Goal: Task Accomplishment & Management: Manage account settings

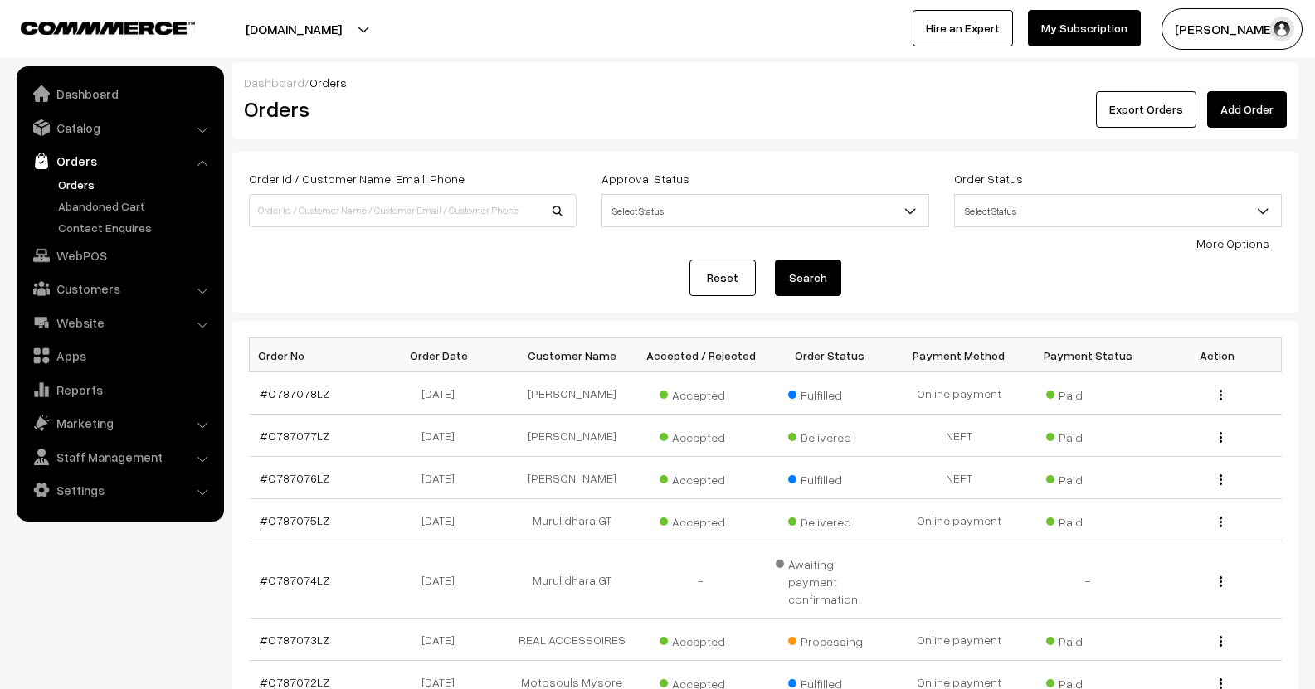
click at [82, 168] on link "Orders" at bounding box center [119, 161] width 197 height 30
click at [80, 176] on link "Orders" at bounding box center [136, 184] width 164 height 17
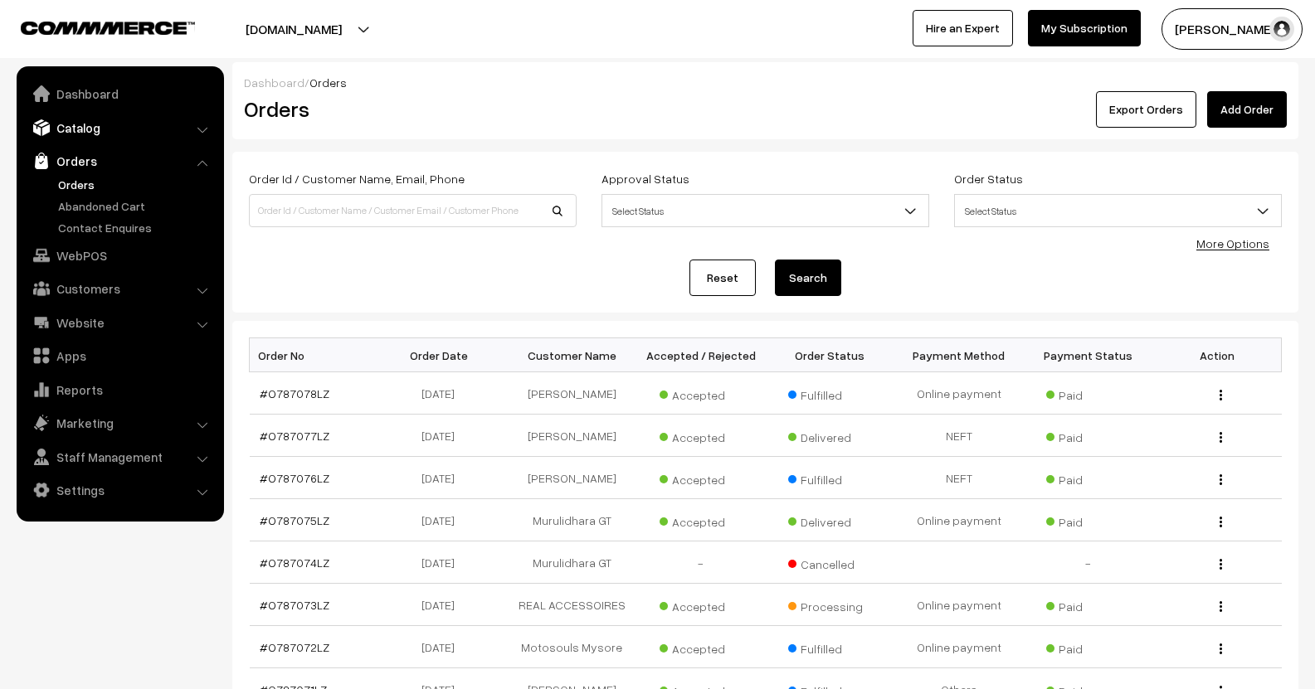
click at [120, 131] on link "Catalog" at bounding box center [119, 128] width 197 height 30
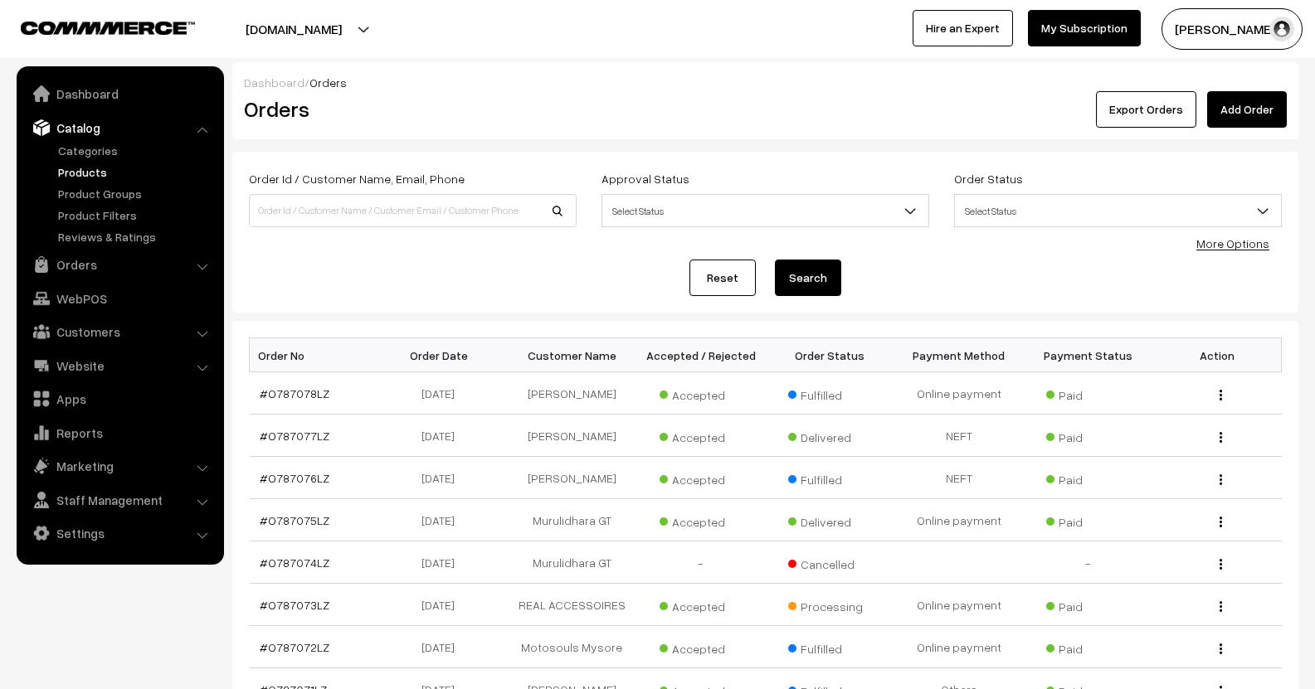
click at [101, 178] on link "Products" at bounding box center [136, 171] width 164 height 17
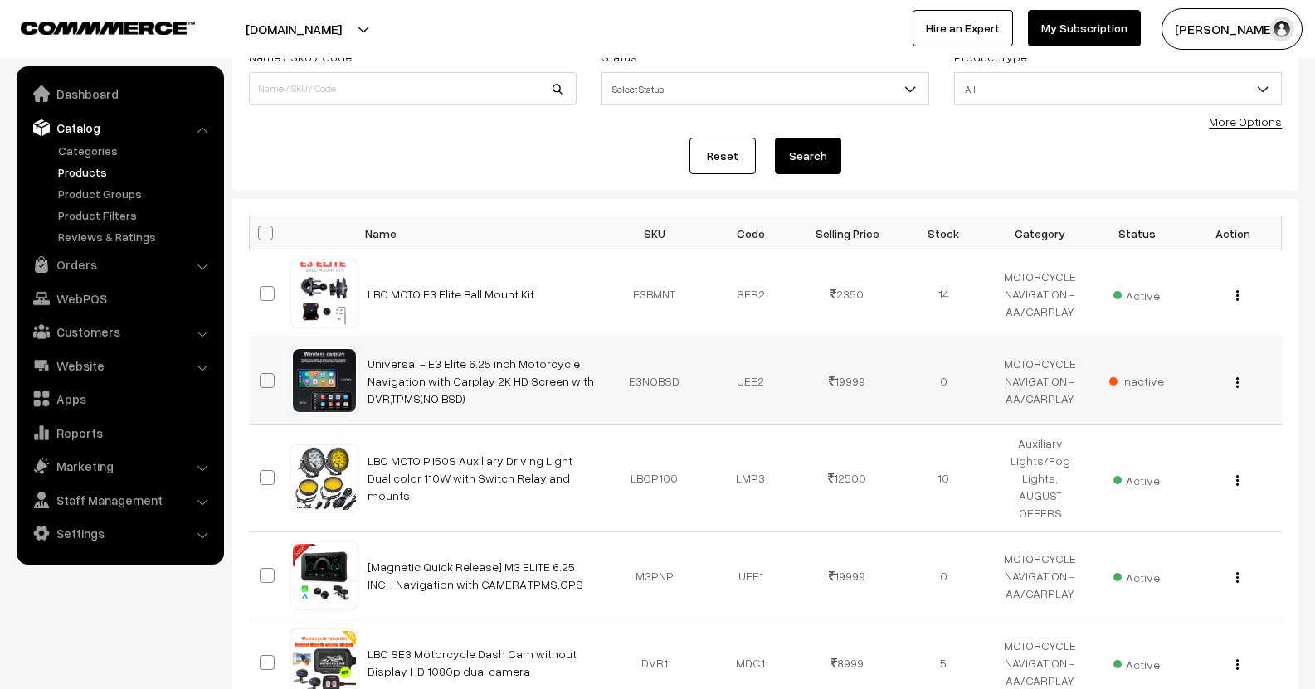
scroll to position [249, 0]
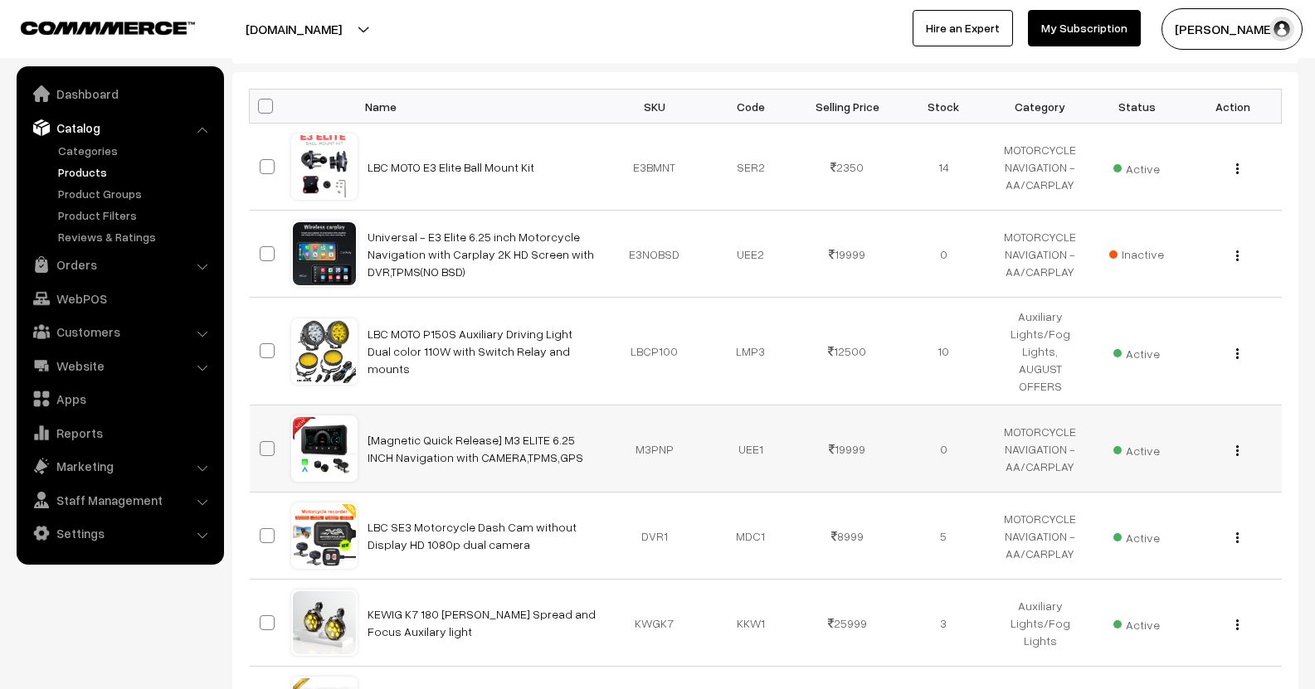
click at [1236, 446] on img "button" at bounding box center [1237, 451] width 2 height 11
click at [1162, 493] on link "Edit" at bounding box center [1163, 511] width 141 height 37
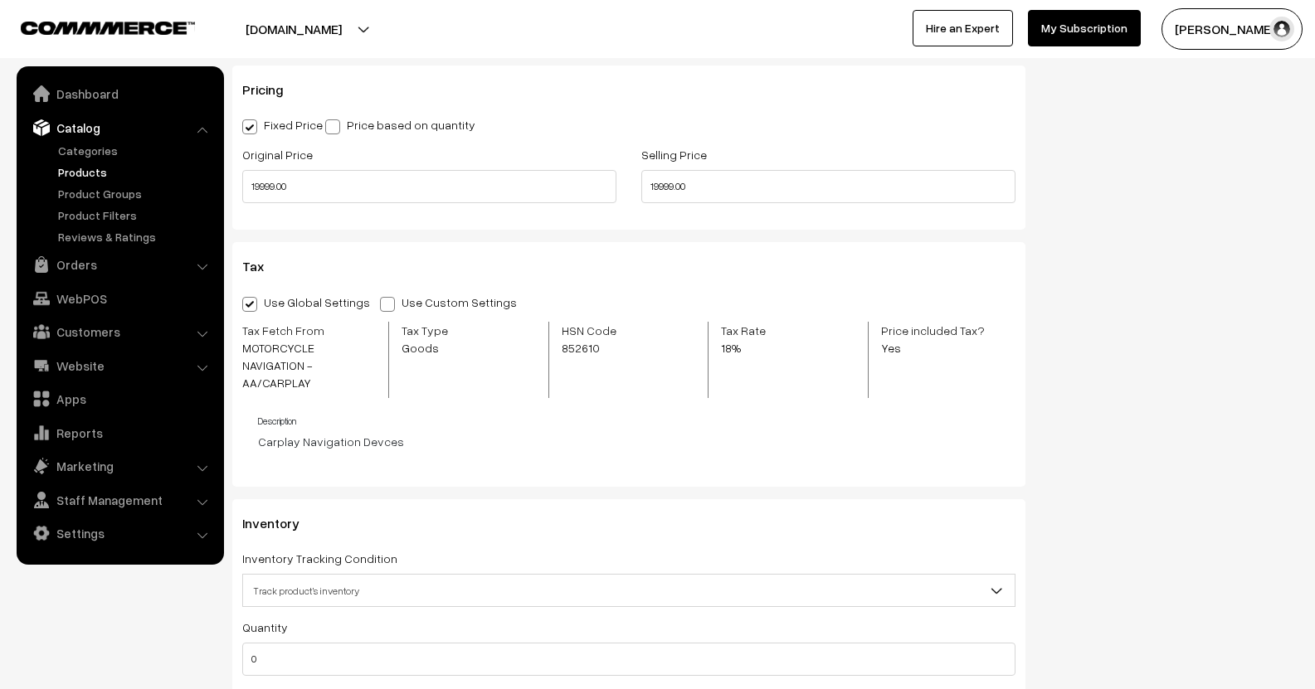
scroll to position [1659, 0]
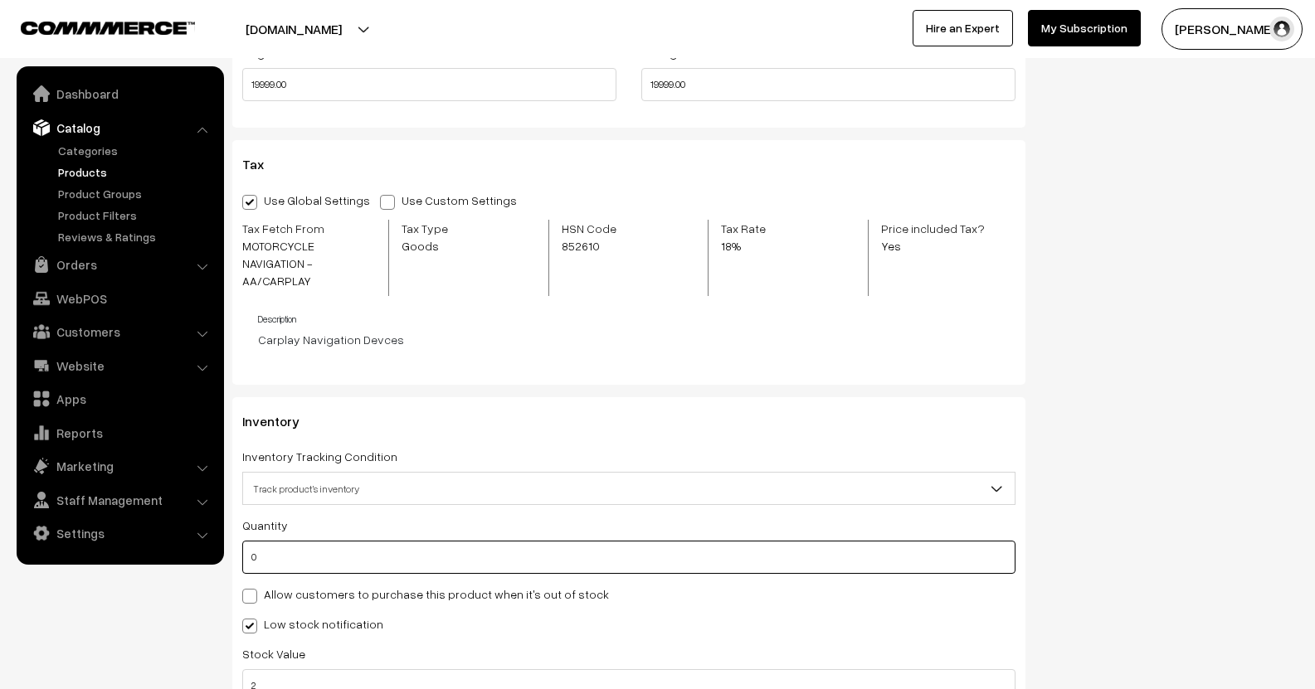
click at [376, 543] on input "0" at bounding box center [628, 557] width 773 height 33
type input "2"
type input "20"
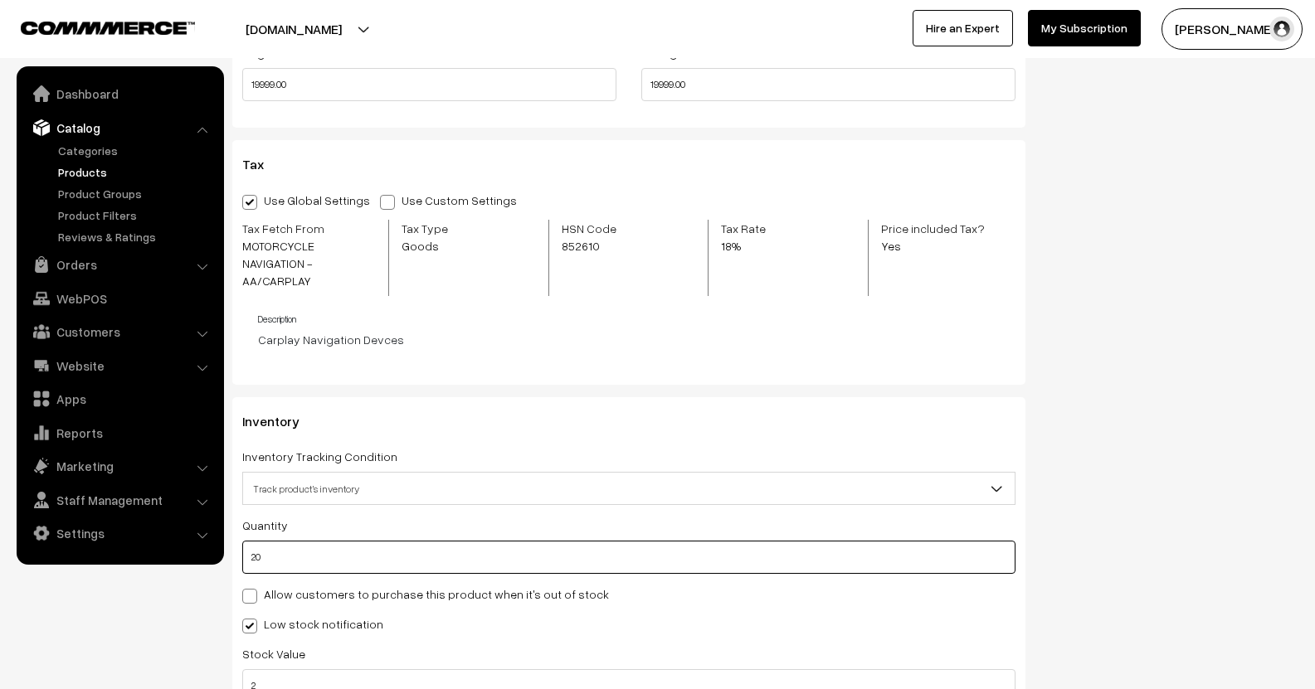
type input "20"
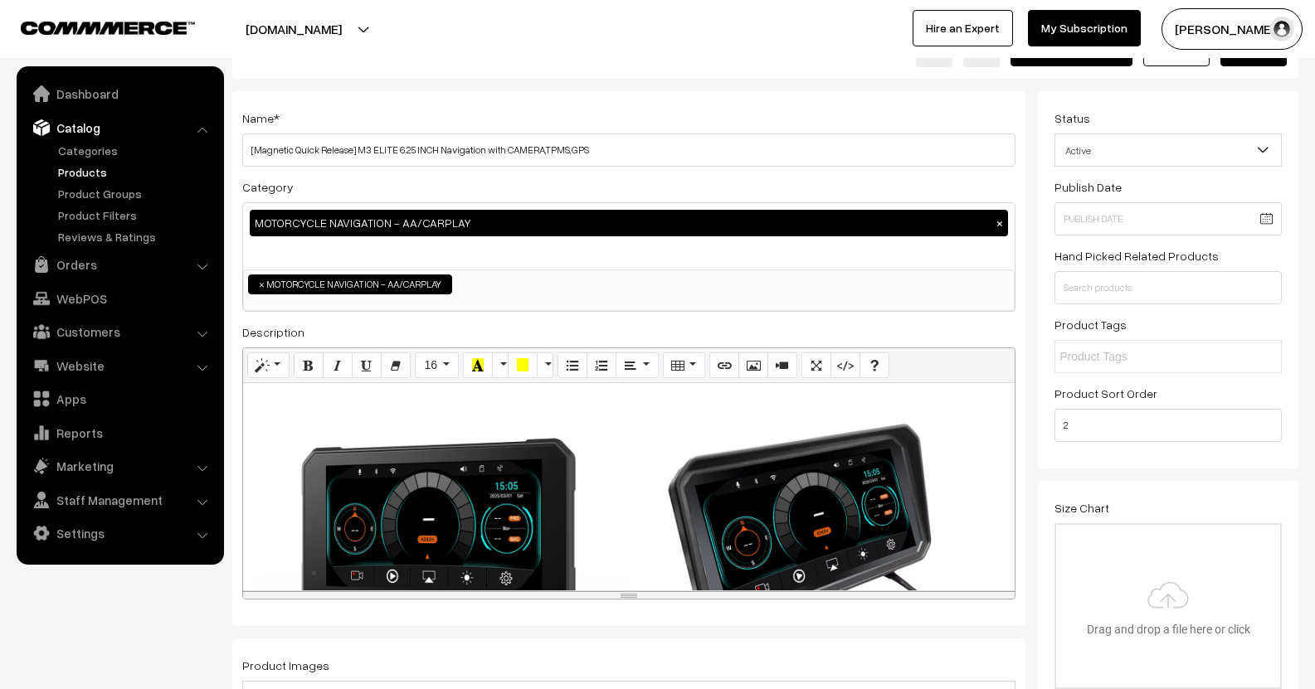
scroll to position [0, 0]
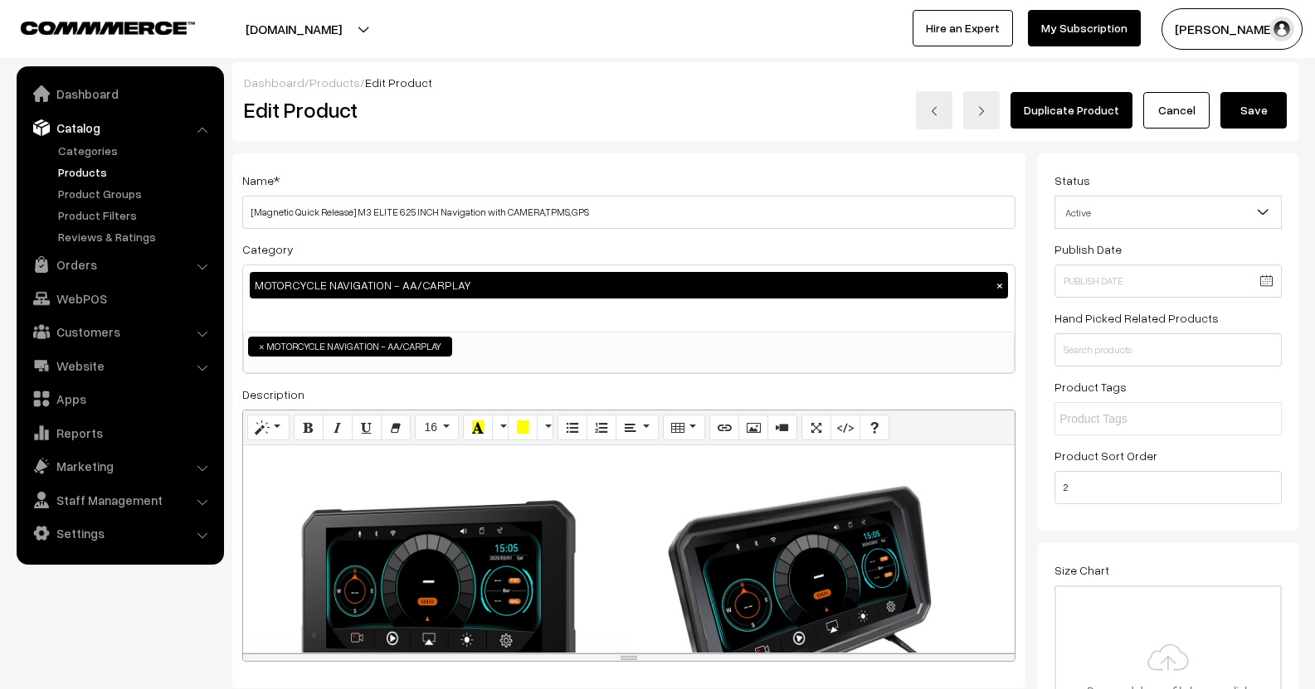
type input "20"
click at [1261, 109] on button "Save" at bounding box center [1254, 110] width 66 height 37
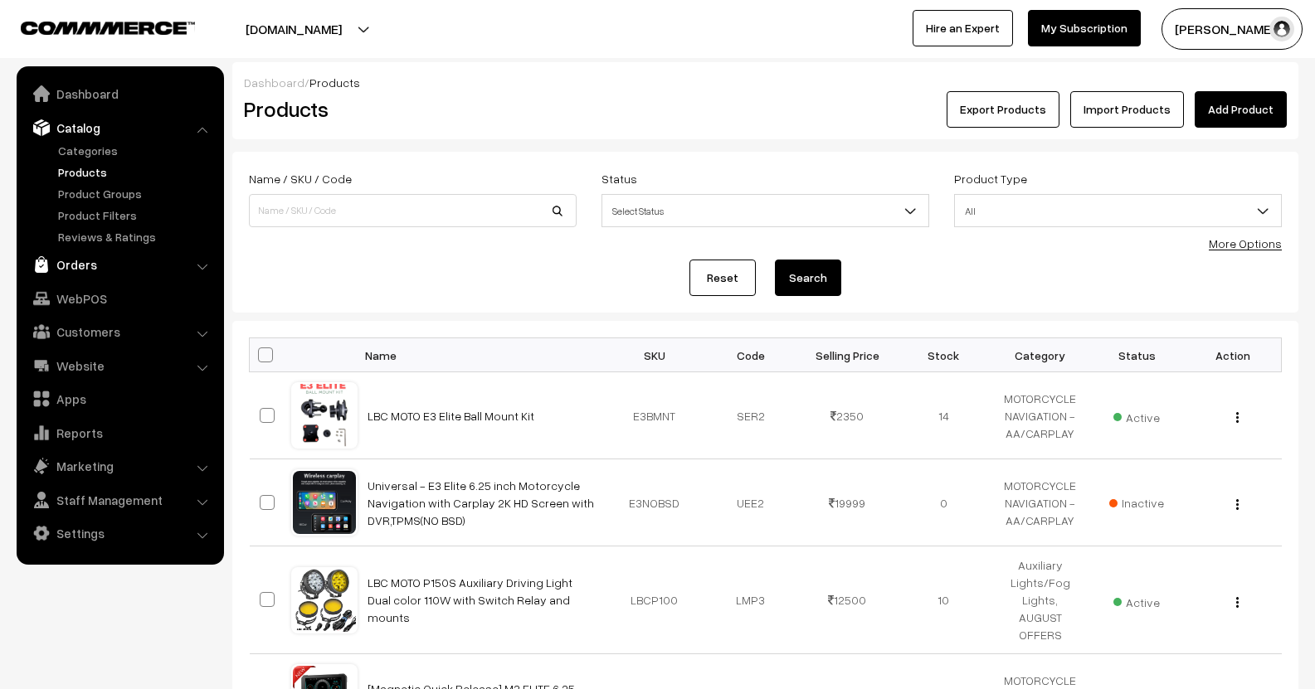
click at [70, 270] on link "Orders" at bounding box center [119, 265] width 197 height 30
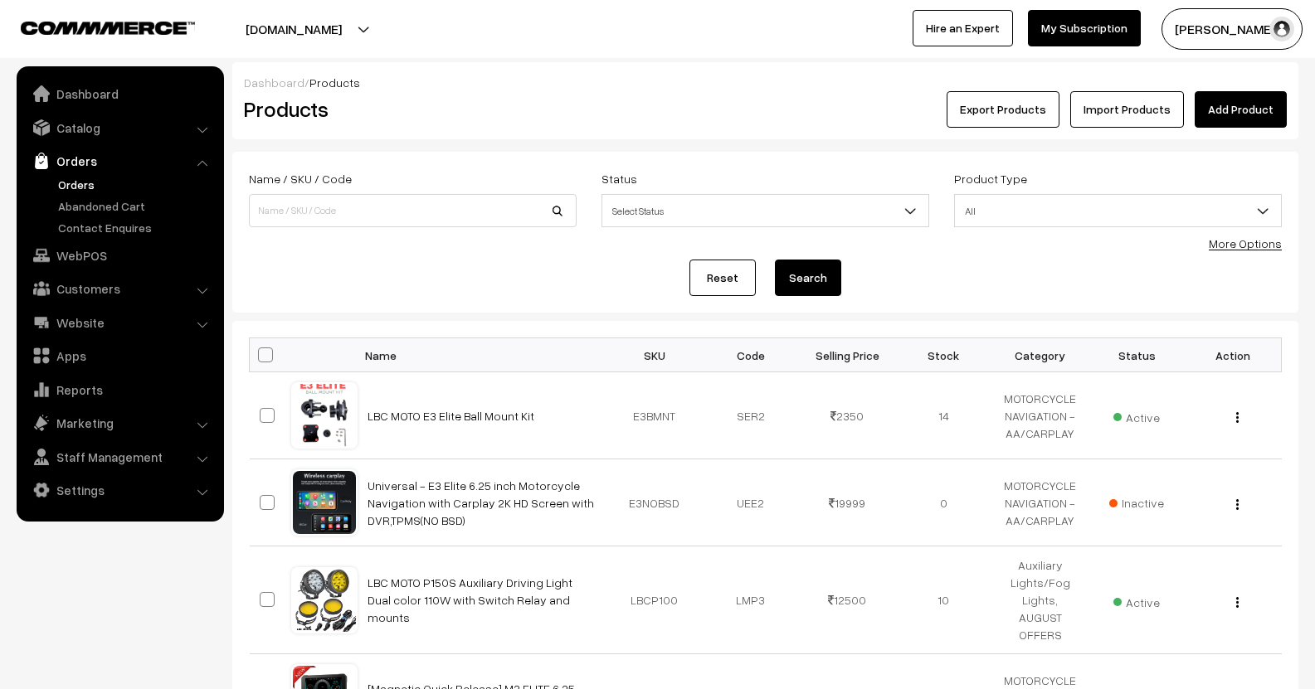
click at [72, 178] on link "Orders" at bounding box center [136, 184] width 164 height 17
click at [83, 181] on link "Orders" at bounding box center [136, 184] width 164 height 17
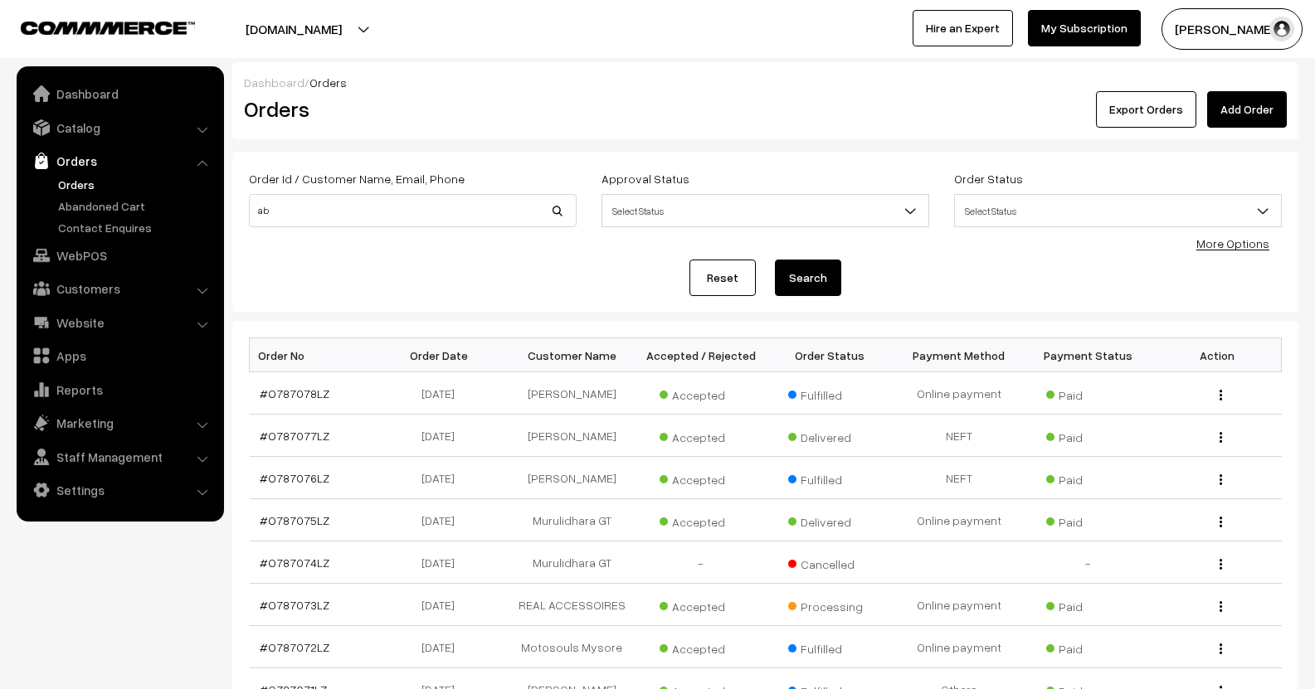
type input "a"
type input "8848645584"
click at [816, 255] on div "Order Id / Customer Name, Email, Phone 8848645584 Approval Status Select Status…" at bounding box center [765, 232] width 1033 height 128
click at [811, 270] on button "Search" at bounding box center [808, 278] width 66 height 37
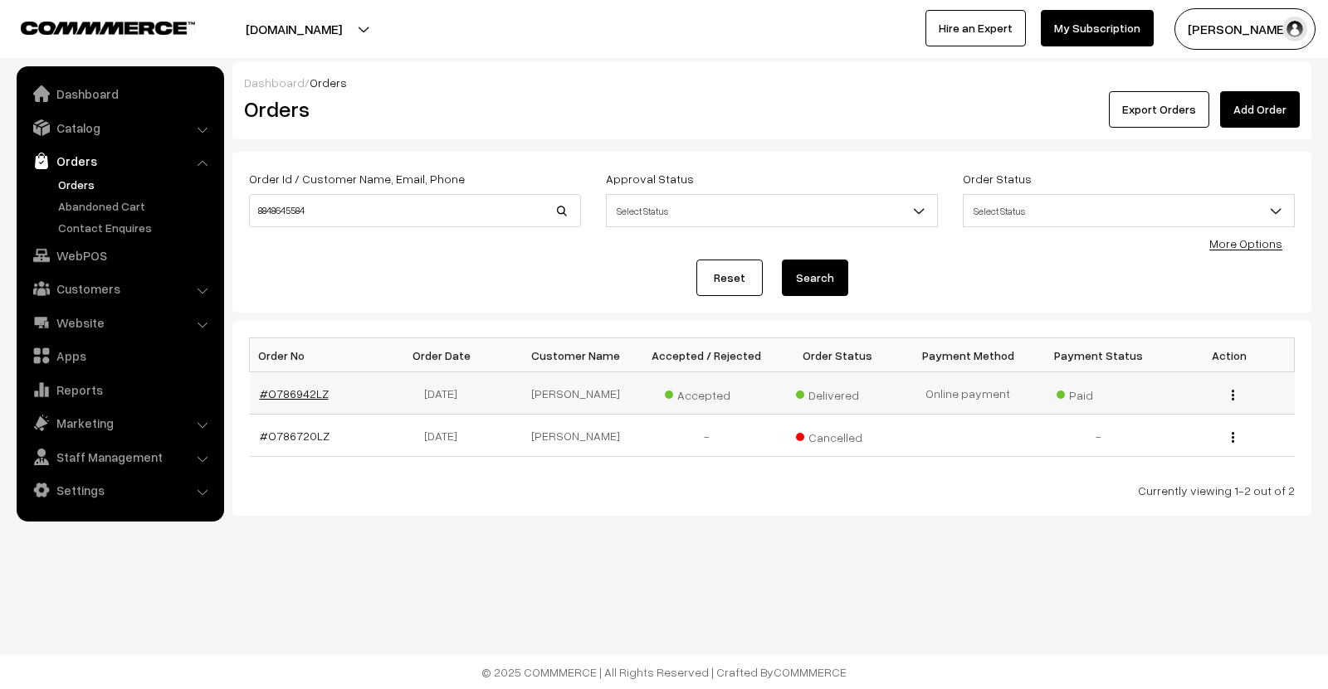
click at [275, 394] on link "#O786942LZ" at bounding box center [294, 394] width 69 height 14
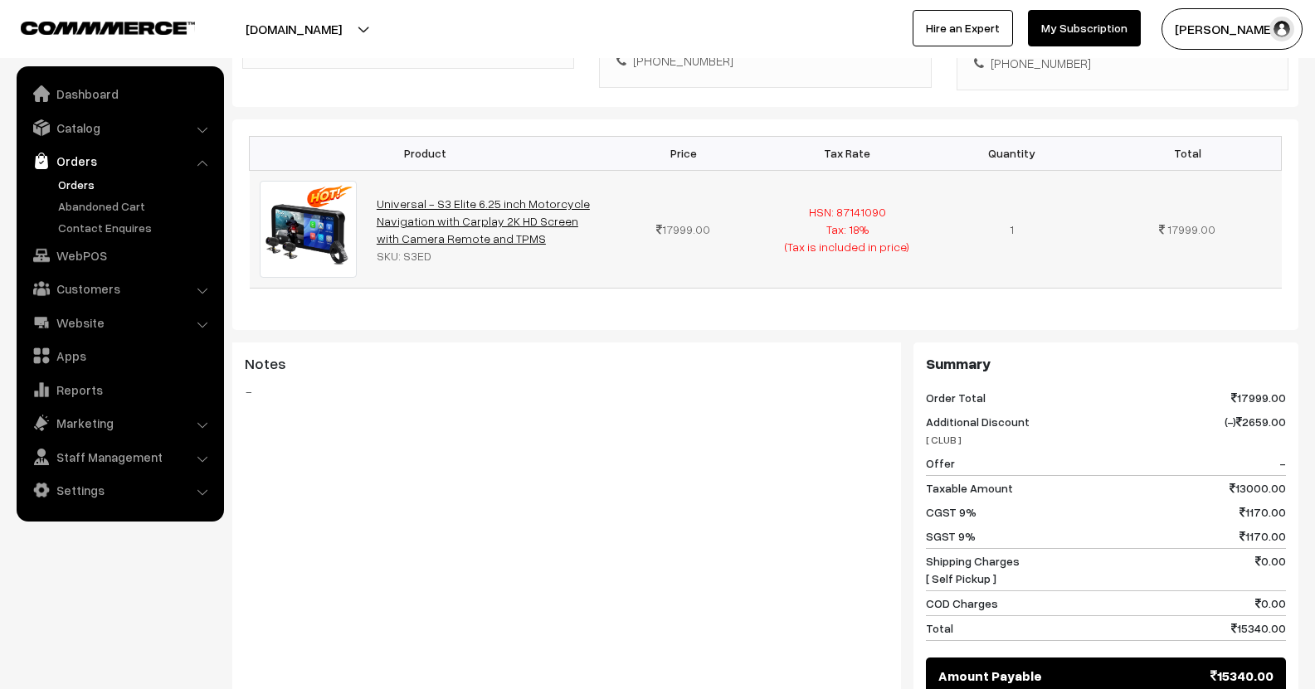
scroll to position [498, 0]
